Goal: Information Seeking & Learning: Learn about a topic

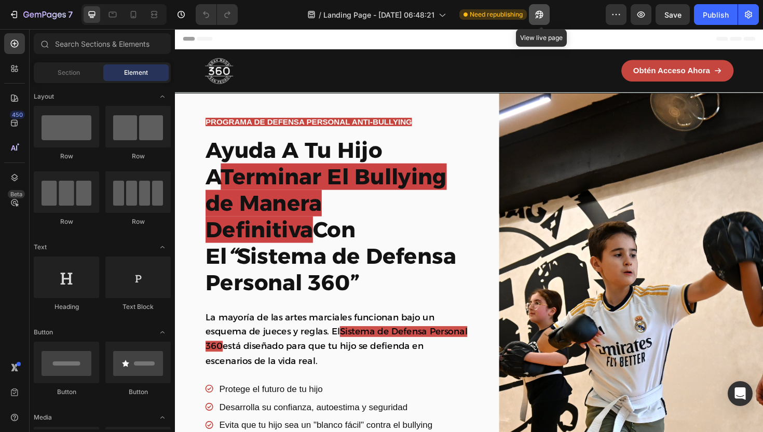
click at [545, 15] on icon "button" at bounding box center [539, 14] width 10 height 10
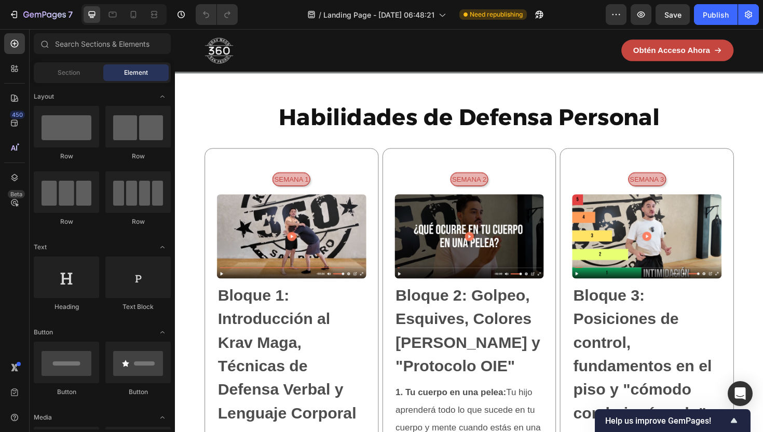
scroll to position [1557, 0]
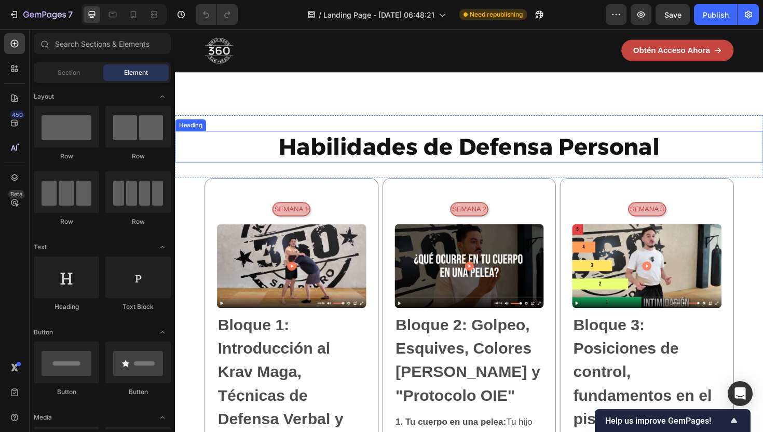
click at [215, 167] on h2 "Habilidades de Defensa Personal" at bounding box center [486, 153] width 623 height 33
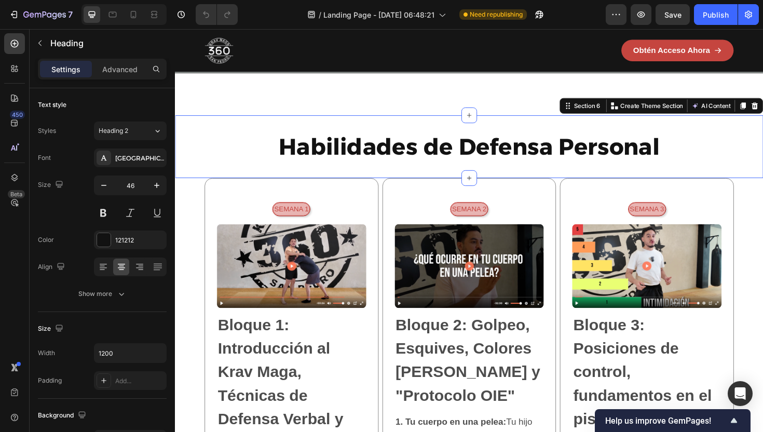
click at [214, 178] on div "Habilidades de Defensa Personal Heading Section 6 You can create reusable secti…" at bounding box center [486, 153] width 623 height 66
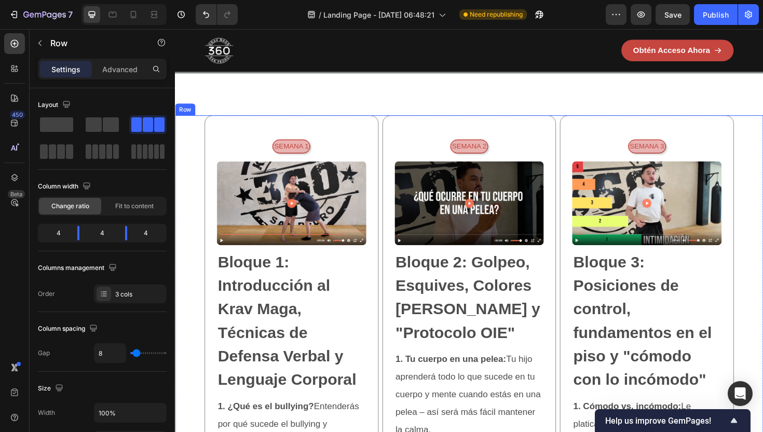
click at [236, 114] on icon at bounding box center [239, 110] width 7 height 7
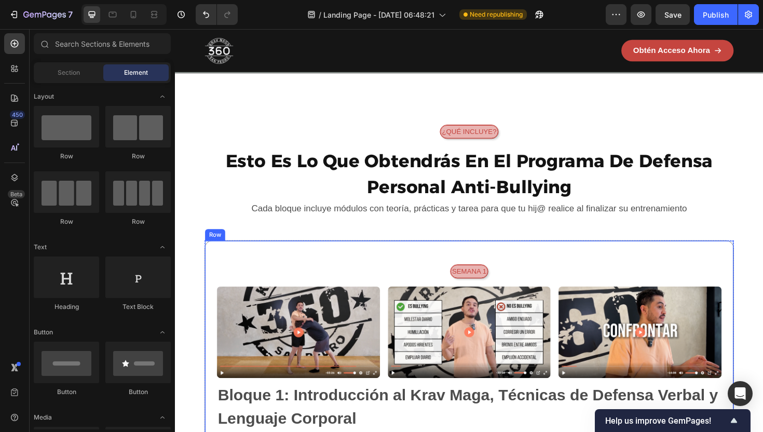
scroll to position [1689, 0]
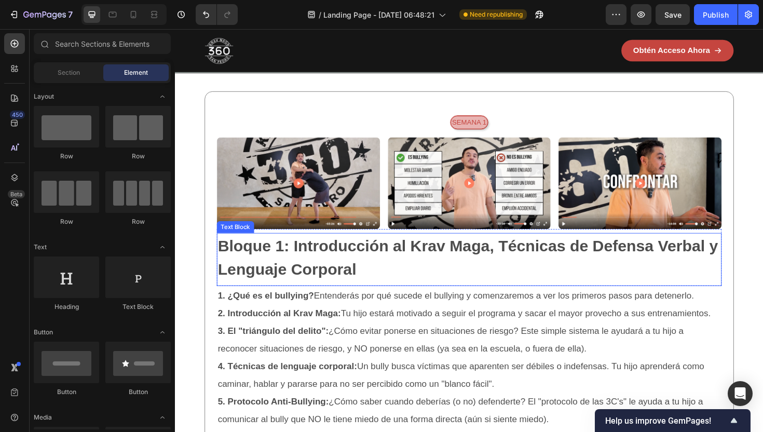
click at [334, 290] on p "Bloque 1: Introducción al Krav Maga, Técnicas de Defensa Verbal y Lenguaje Corp…" at bounding box center [486, 271] width 533 height 50
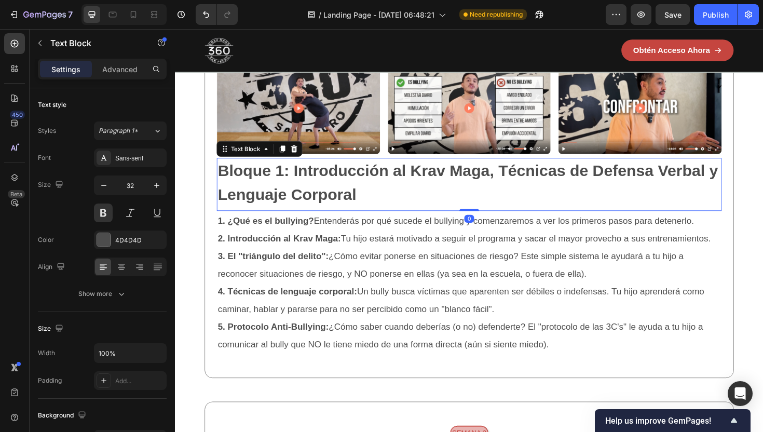
scroll to position [1793, 0]
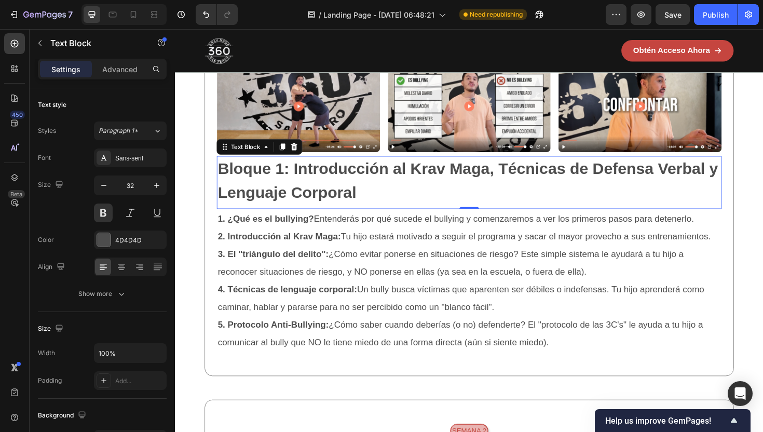
click at [324, 179] on p "Bloque 1: Introducción al Krav Maga, Técnicas de Defensa Verbal y Lenguaje Corp…" at bounding box center [486, 190] width 533 height 50
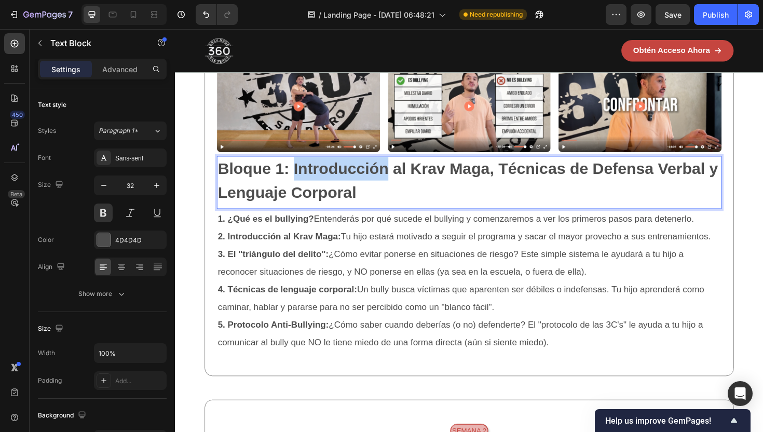
click at [324, 179] on p "Bloque 1: Introducción al Krav Maga, Técnicas de Defensa Verbal y Lenguaje Corp…" at bounding box center [486, 190] width 533 height 50
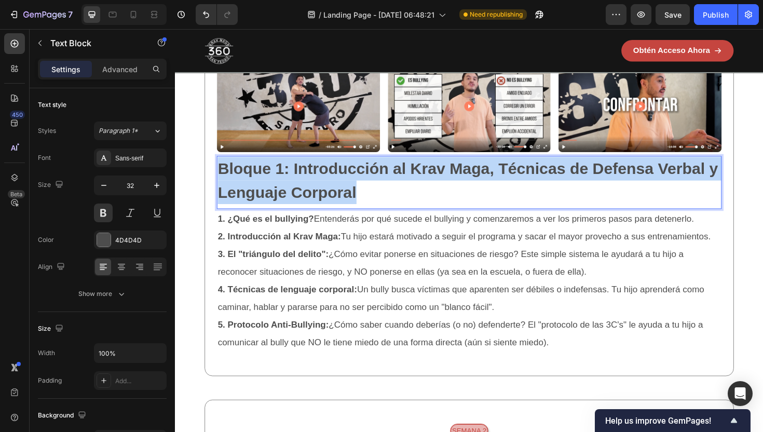
click at [324, 179] on p "Bloque 1: Introducción al Krav Maga, Técnicas de Defensa Verbal y Lenguaje Corp…" at bounding box center [486, 190] width 533 height 50
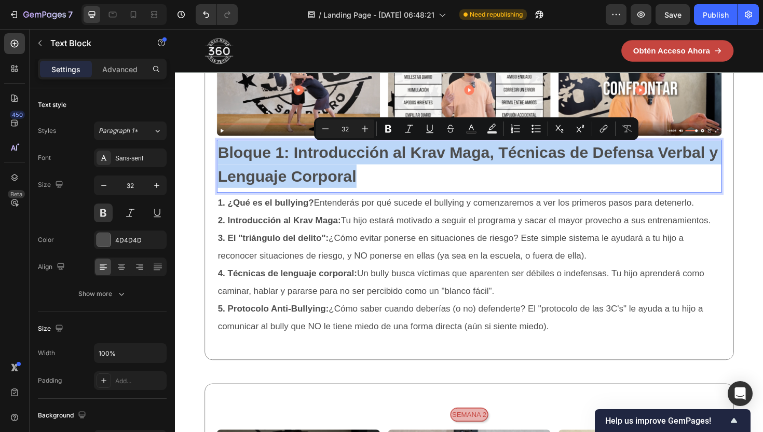
scroll to position [1814, 0]
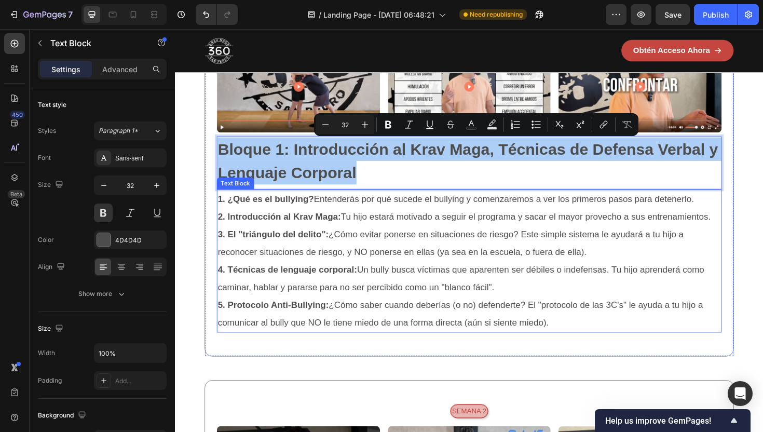
click at [324, 262] on p "3. El "triángulo del delito": ¿Cómo evitar ponerse en situaciones de riesgo? Es…" at bounding box center [486, 255] width 533 height 37
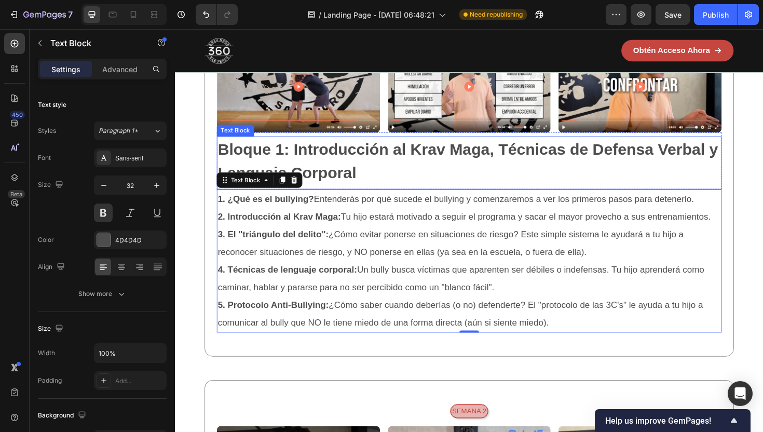
click at [339, 173] on p "Bloque 1: Introducción al Krav Maga, Técnicas de Defensa Verbal y Lenguaje Corp…" at bounding box center [486, 169] width 533 height 50
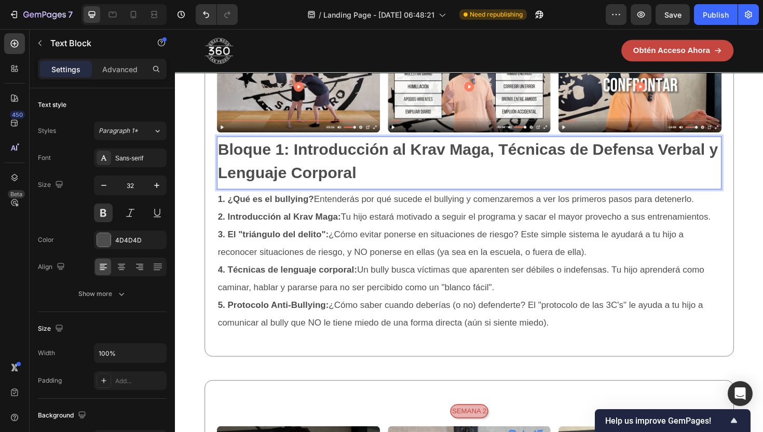
click at [430, 167] on p "Bloque 1: Introducción al Krav Maga, Técnicas de Defensa Verbal y Lenguaje Corp…" at bounding box center [486, 169] width 533 height 50
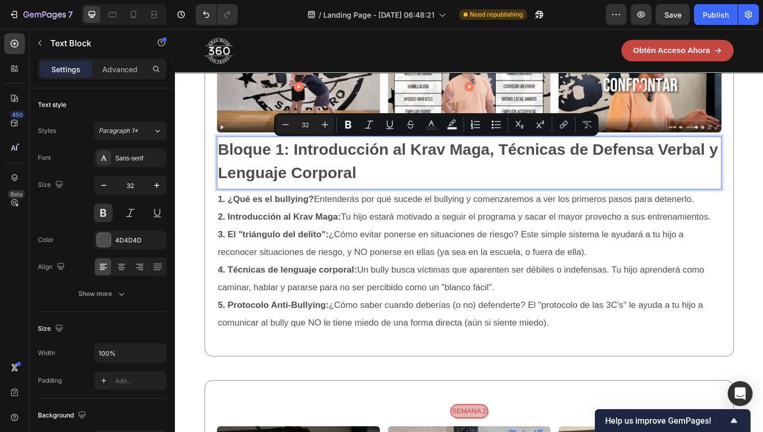
click at [517, 158] on p "Bloque 1: Introducción al Krav Maga, Técnicas de Defensa Verbal y Lenguaje Corp…" at bounding box center [486, 169] width 533 height 50
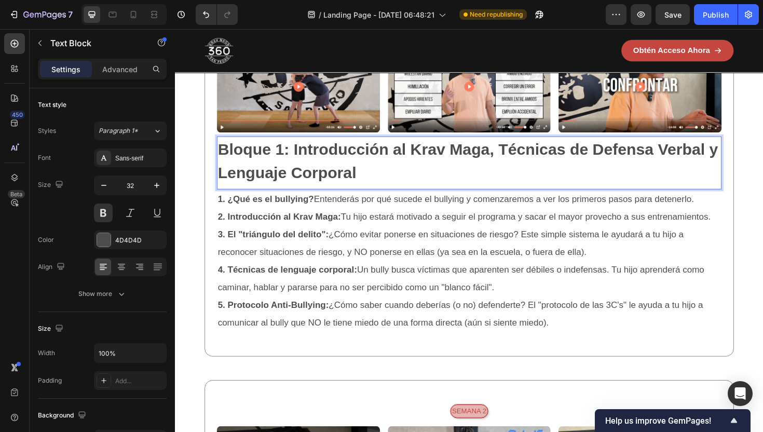
click at [539, 158] on p "Bloque 1: Introducción al Krav Maga, Técnicas de Defensa Verbal y Lenguaje Corp…" at bounding box center [486, 169] width 533 height 50
click at [521, 158] on p "Bloque 1: Introducción al Krav Maga, Técnicas de Defensa Verbal y Lenguaje Corp…" at bounding box center [486, 169] width 533 height 50
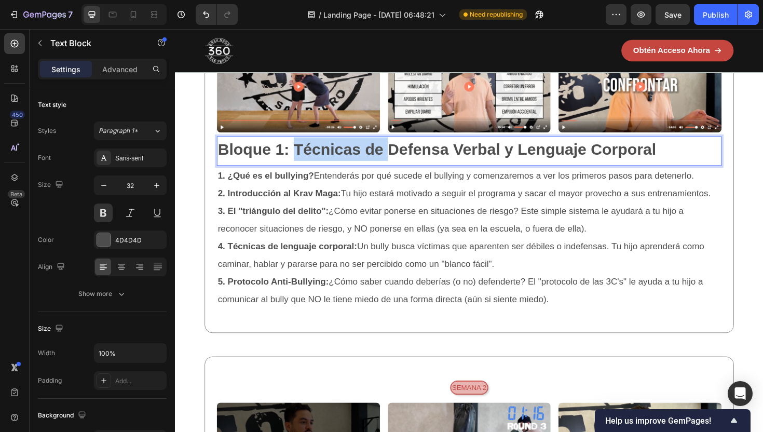
drag, startPoint x: 401, startPoint y: 157, endPoint x: 304, endPoint y: 157, distance: 97.6
click at [304, 157] on p "Bloque 1: Técnicas de Defensa Verbal y Lenguaje Corporal" at bounding box center [486, 156] width 533 height 25
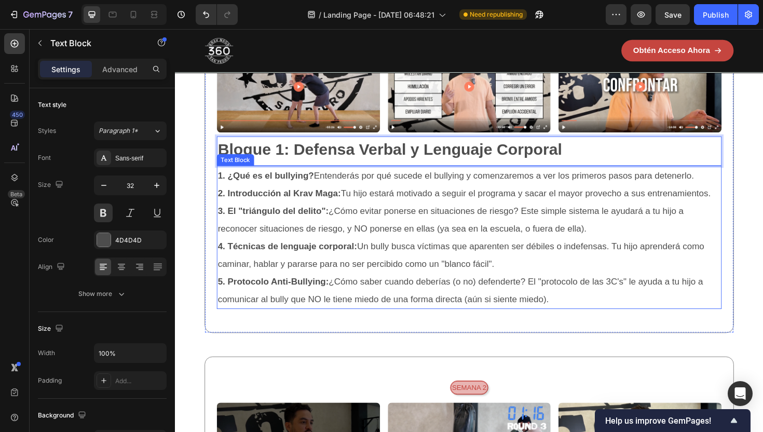
click at [579, 215] on p "3. El "triángulo del delito": ¿Cómo evitar ponerse en situaciones de riesgo? Es…" at bounding box center [486, 230] width 533 height 37
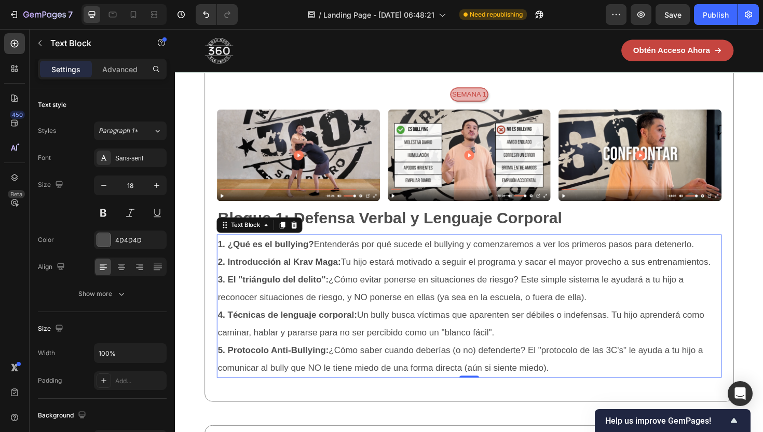
scroll to position [1738, 0]
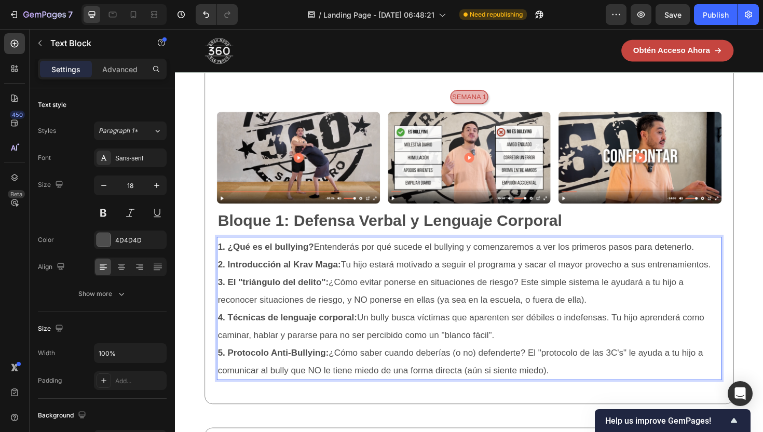
click at [383, 267] on p "1. ¿Qué es el bullying? Entenderás por qué sucede el bullying y comenzaremos a …" at bounding box center [486, 259] width 533 height 19
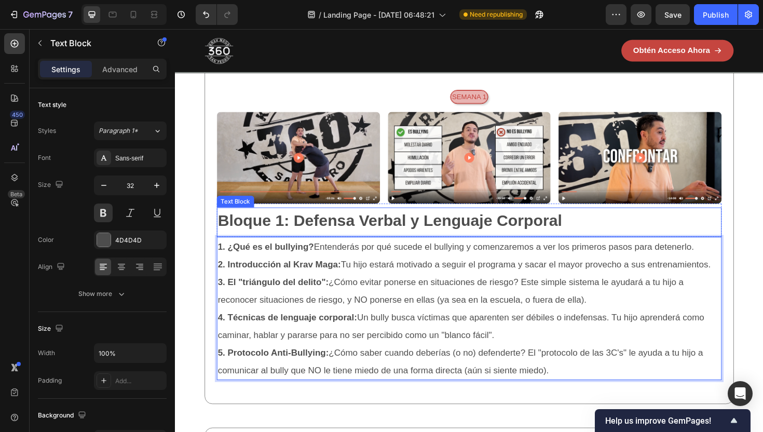
click at [374, 247] on div "Bloque 1: Defensa Verbal y Lenguaje Corporal Text Block" at bounding box center [486, 233] width 535 height 31
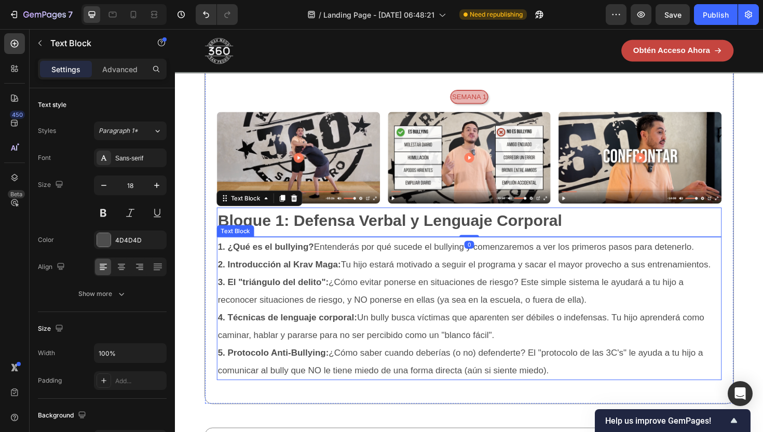
click at [359, 301] on p "3. El "triángulo del delito": ¿Cómo evitar ponerse en situaciones de riesgo? Es…" at bounding box center [486, 306] width 533 height 37
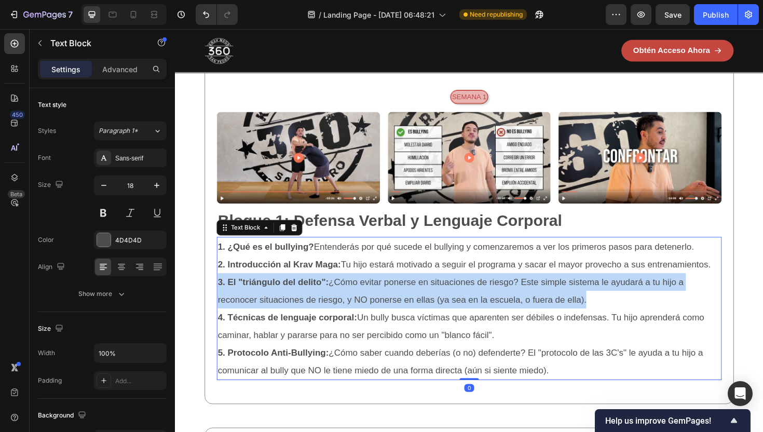
click at [359, 301] on p "3. El "triángulo del delito": ¿Cómo evitar ponerse en situaciones de riesgo? Es…" at bounding box center [486, 306] width 533 height 37
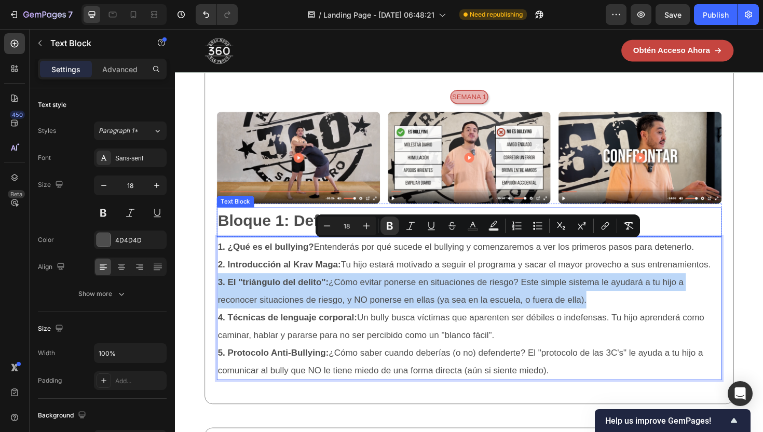
click at [279, 241] on p "Bloque 1: Defensa Verbal y Lenguaje Corporal" at bounding box center [486, 231] width 533 height 25
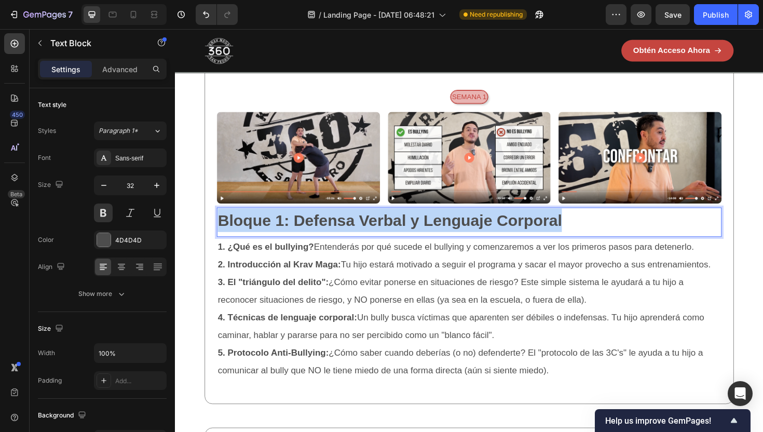
click at [279, 241] on p "Bloque 1: Defensa Verbal y Lenguaje Corporal" at bounding box center [486, 231] width 533 height 25
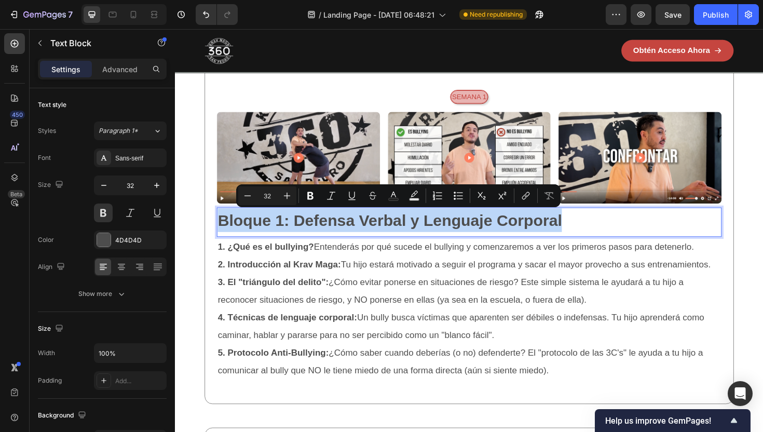
copy p "Bloque 1: Defensa Verbal y Lenguaje Corporal"
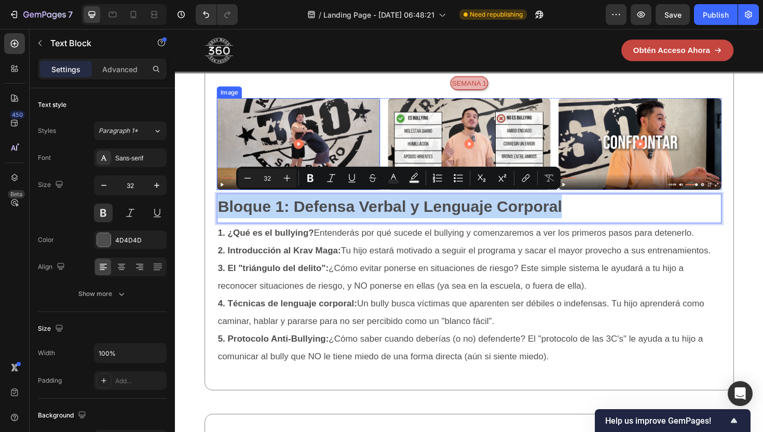
scroll to position [1749, 0]
